Goal: Information Seeking & Learning: Learn about a topic

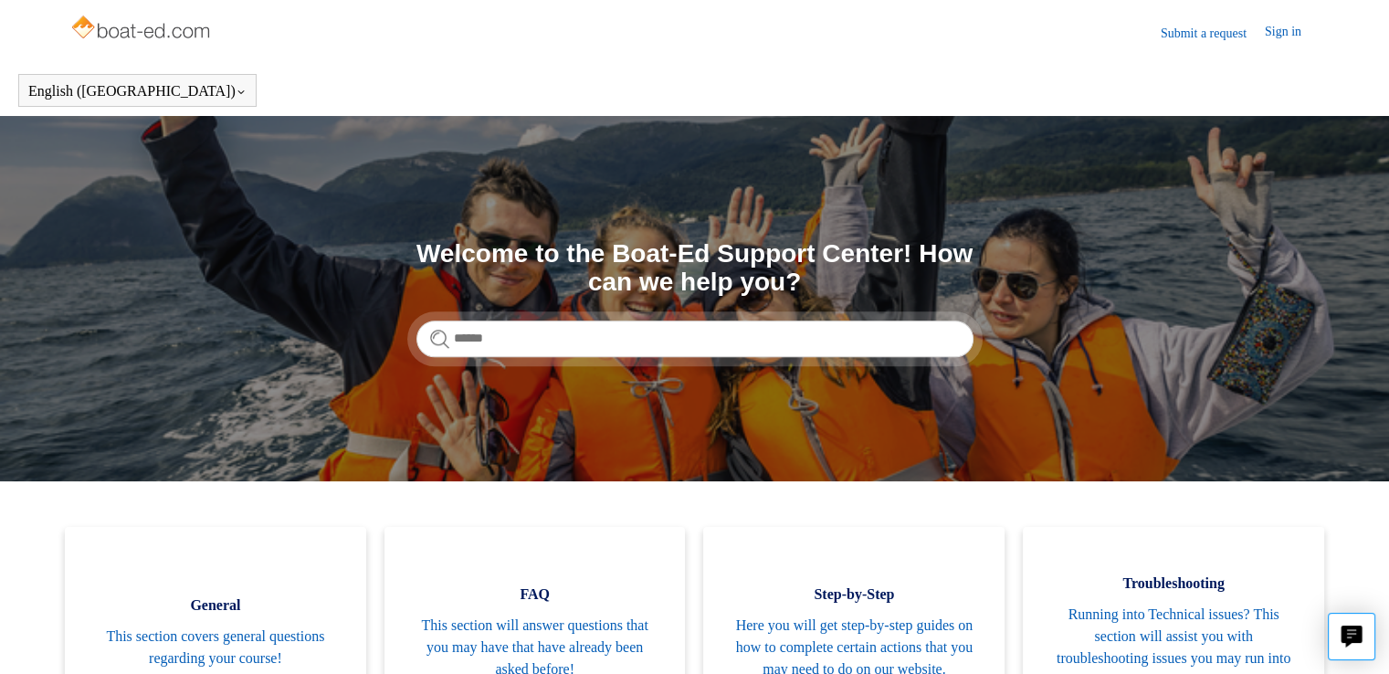
scroll to position [274, 0]
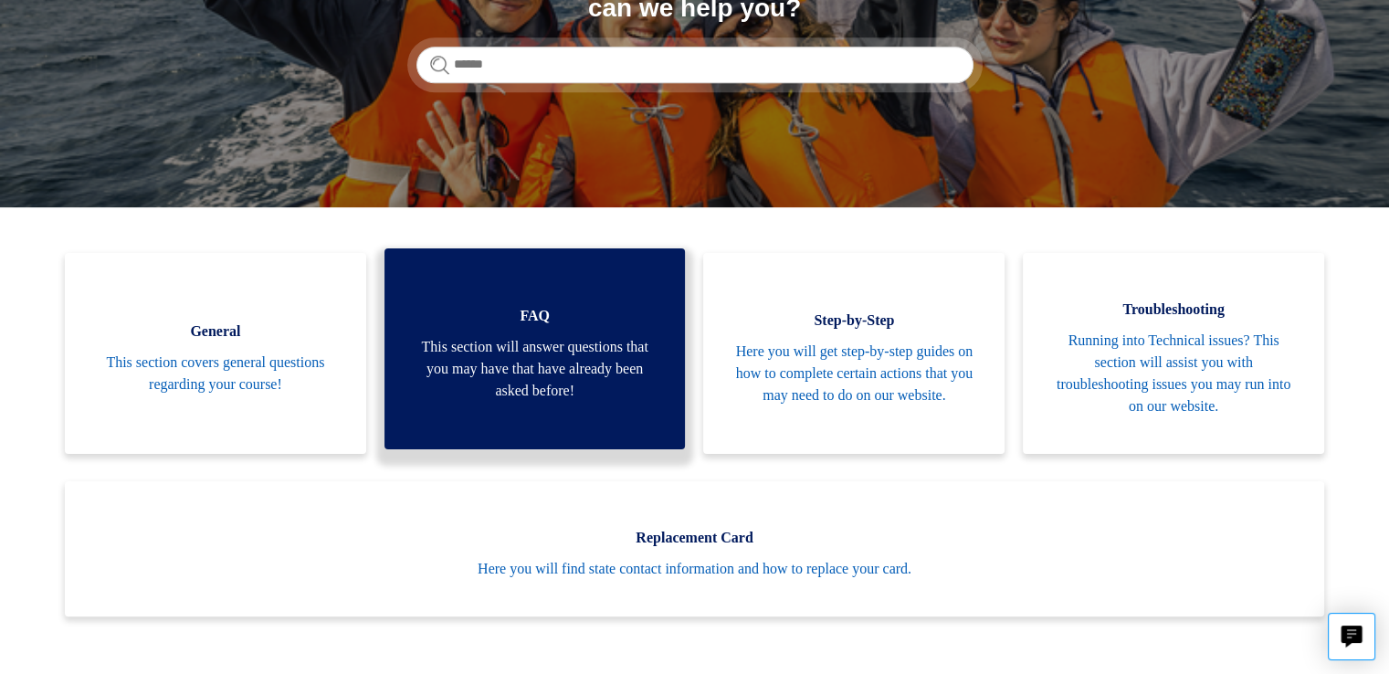
click at [514, 360] on span "This section will answer questions that you may have that have already been ask…" at bounding box center [535, 369] width 247 height 66
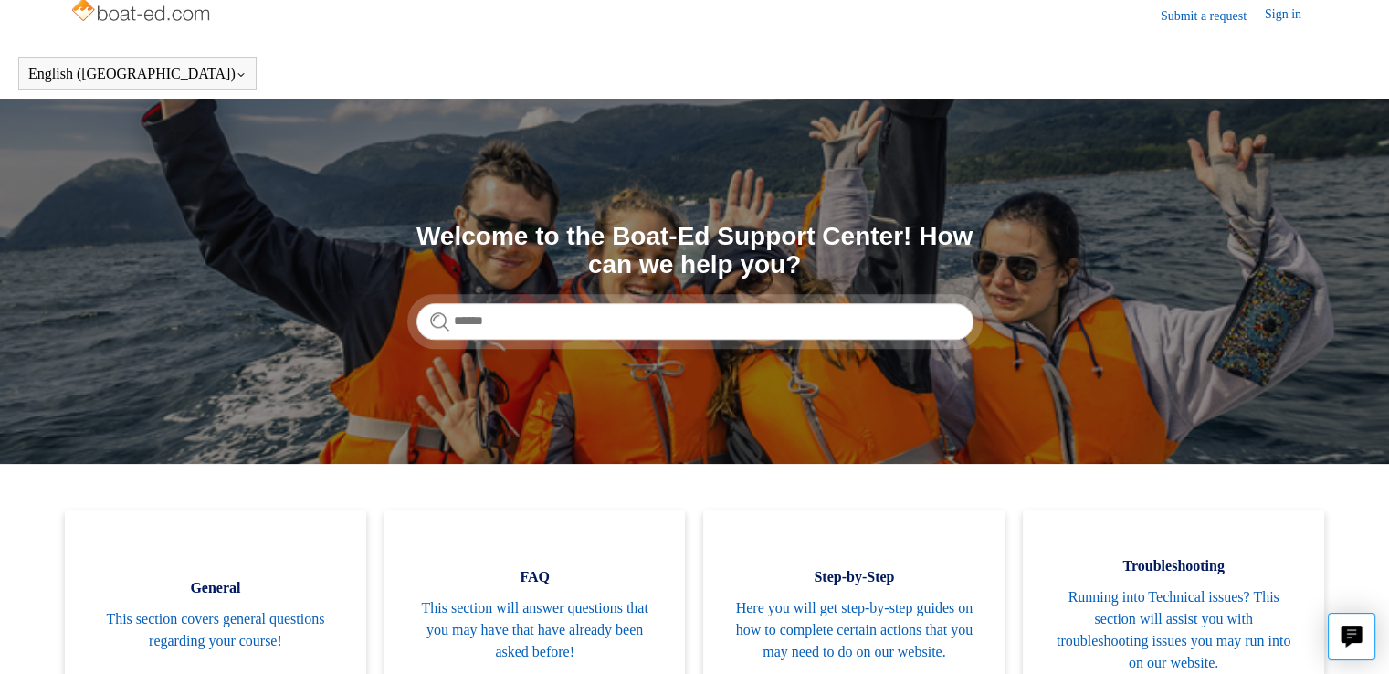
scroll to position [0, 0]
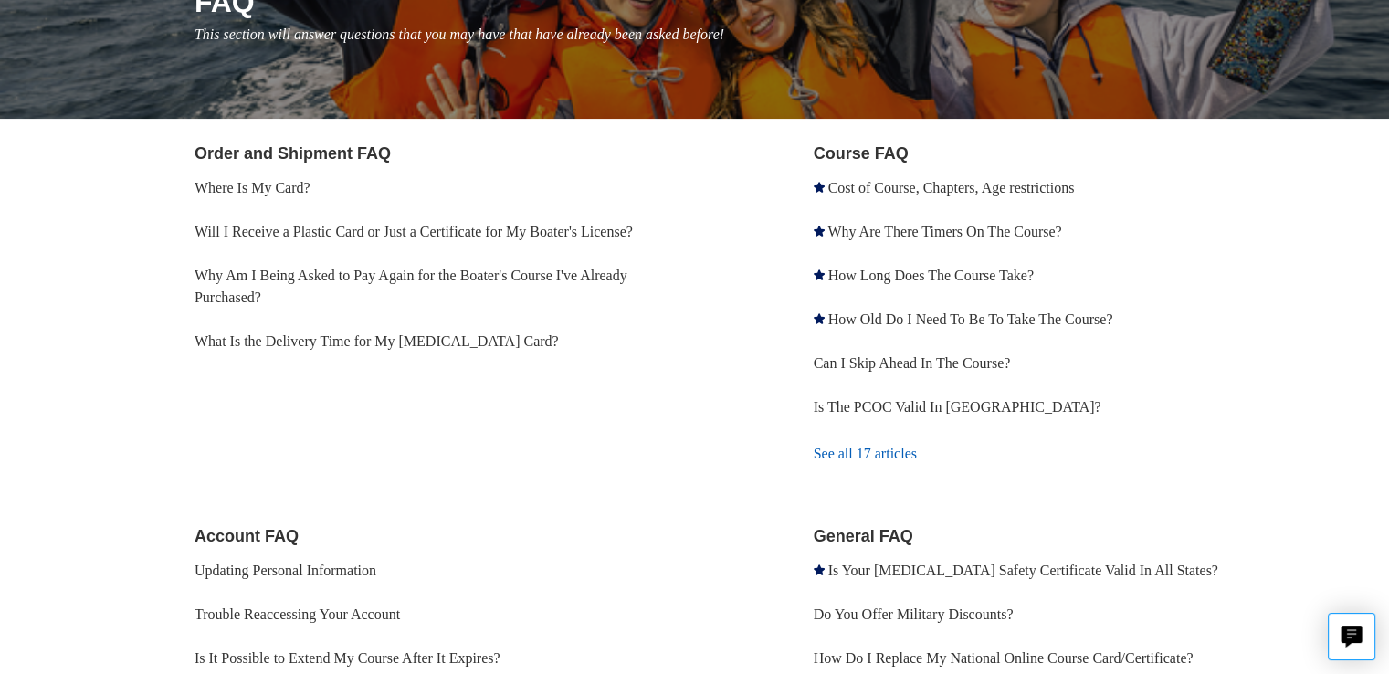
scroll to position [274, 0]
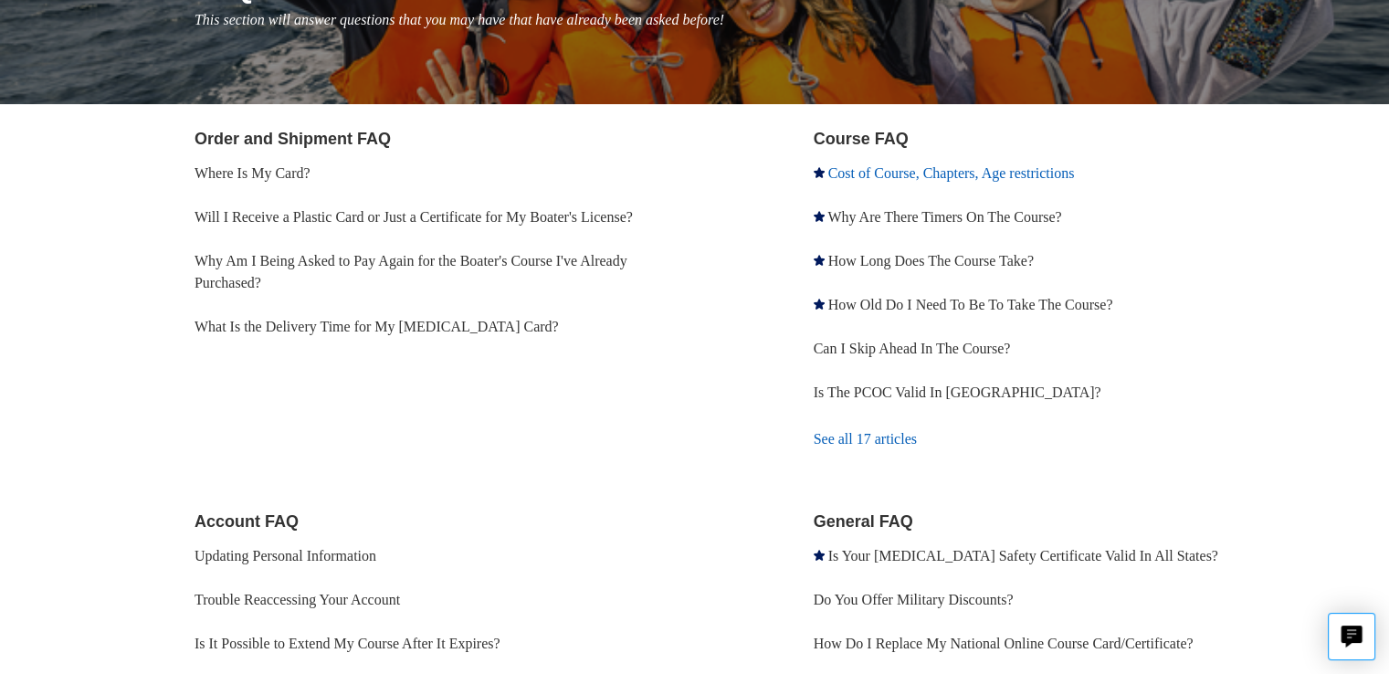
click at [1048, 176] on link "Cost of Course, Chapters, Age restrictions" at bounding box center [951, 173] width 247 height 16
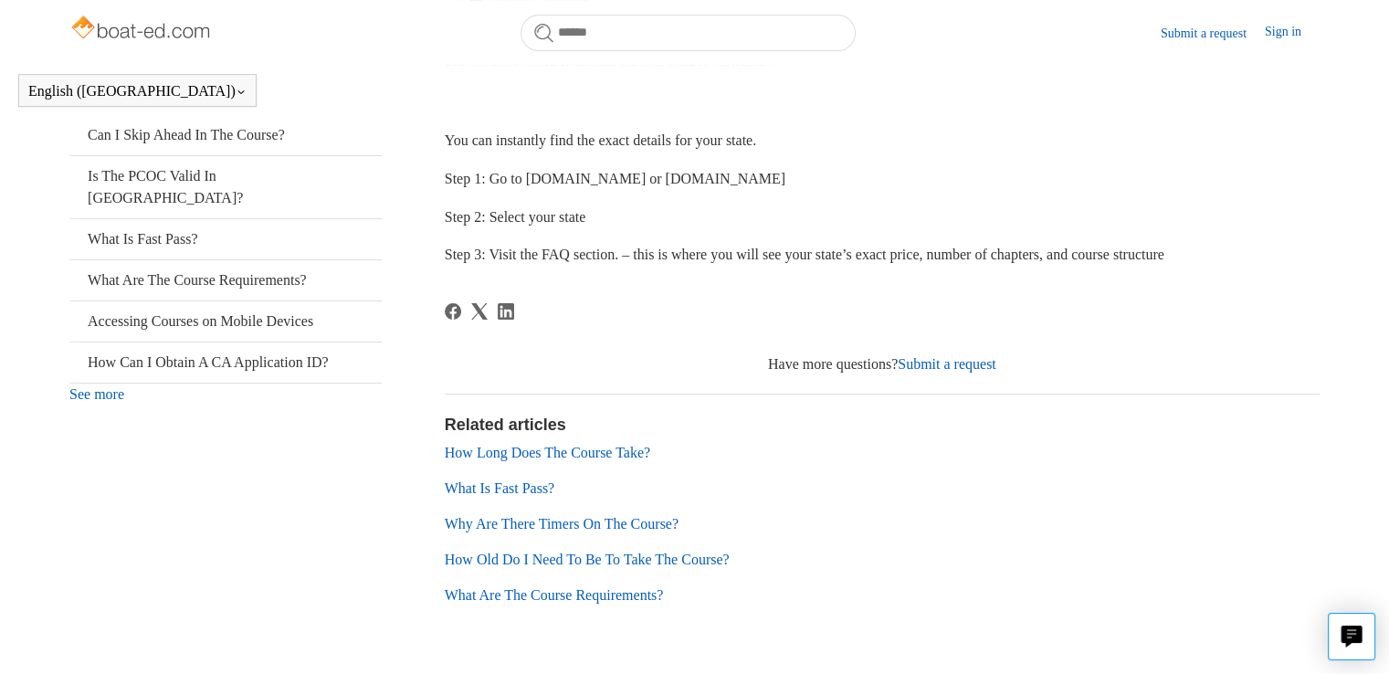
scroll to position [373, 0]
